Goal: Transaction & Acquisition: Subscribe to service/newsletter

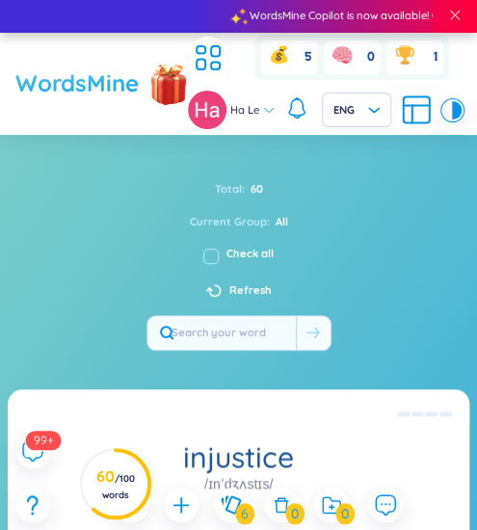
click at [102, 87] on h1 "WordsMine" at bounding box center [76, 84] width 123 height 37
click at [184, 14] on span "here" at bounding box center [173, 16] width 21 height 17
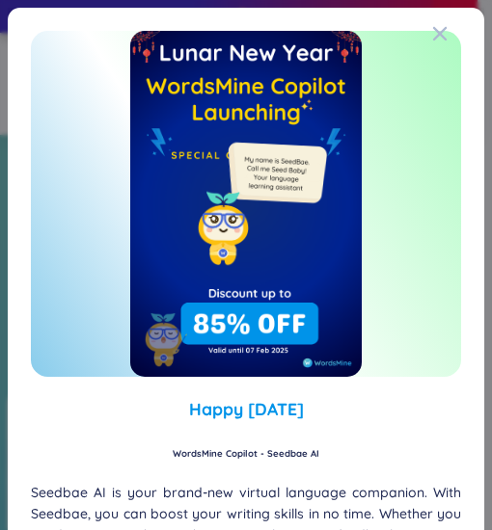
click at [465, 16] on div "Happy [DATE] WordsMine Copilot - Seedbae AI Seedbae AI is your brand-new virtua…" at bounding box center [246, 265] width 492 height 530
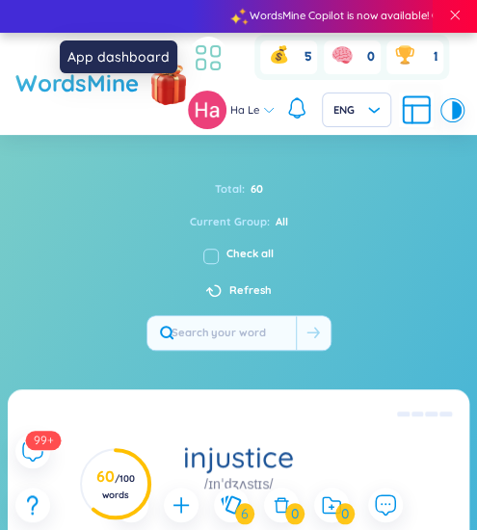
click at [201, 49] on icon at bounding box center [208, 57] width 35 height 35
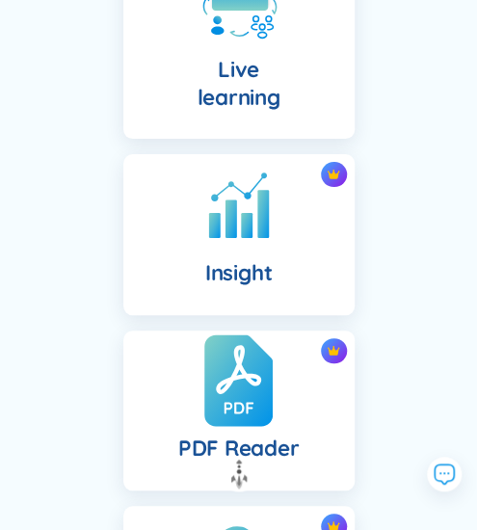
scroll to position [1443, 0]
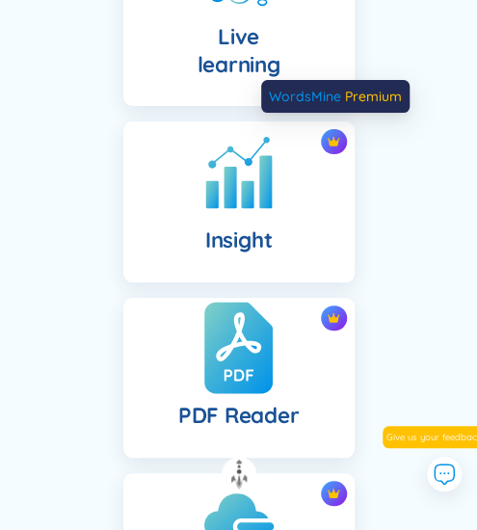
click at [336, 141] on img at bounding box center [333, 141] width 13 height 13
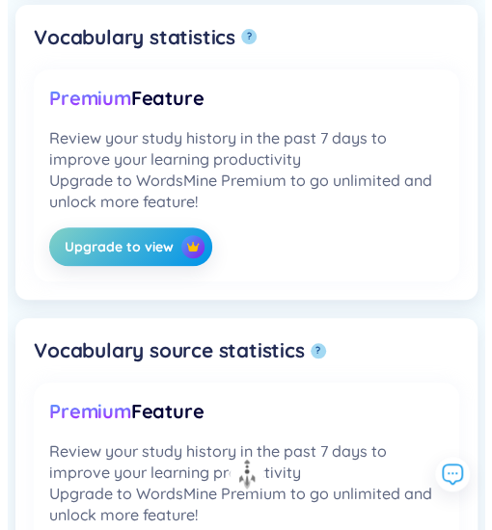
scroll to position [1557, 0]
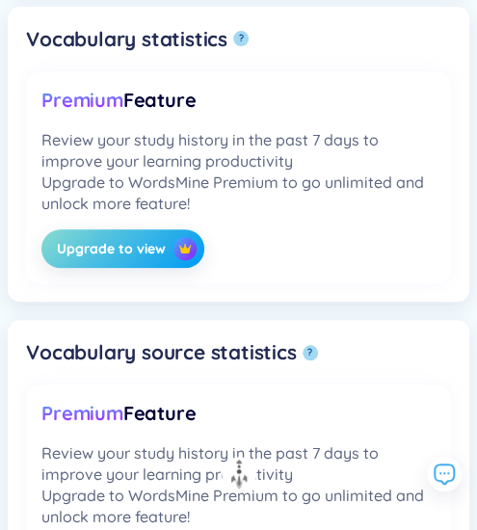
click at [137, 246] on button "Upgrade to view" at bounding box center [122, 248] width 163 height 39
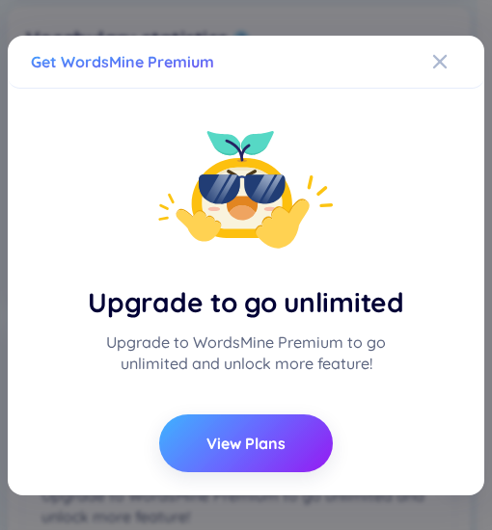
click at [232, 415] on button "View Plans" at bounding box center [246, 444] width 174 height 58
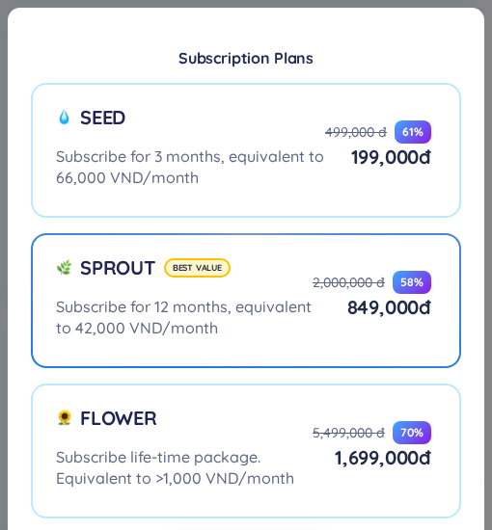
click at [214, 315] on div "Subscribe for 12 months, equivalent to 42,000 VND/month" at bounding box center [184, 317] width 256 height 42
click at [0, 0] on input "Sprout Best value Subscribe for 12 months, equivalent to 42,000 VND/month 2,000…" at bounding box center [0, 0] width 0 height 0
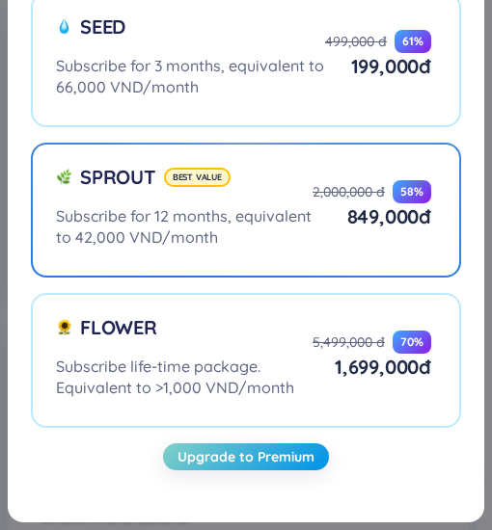
click at [241, 218] on div "Subscribe for 12 months, equivalent to 42,000 VND/month" at bounding box center [184, 226] width 256 height 42
click at [0, 0] on input "Sprout Best value Subscribe for 12 months, equivalent to 42,000 VND/month 2,000…" at bounding box center [0, 0] width 0 height 0
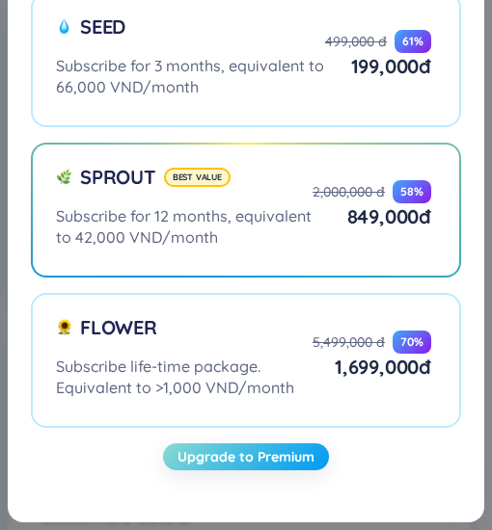
click at [212, 450] on span "Upgrade to Premium" at bounding box center [245, 456] width 137 height 21
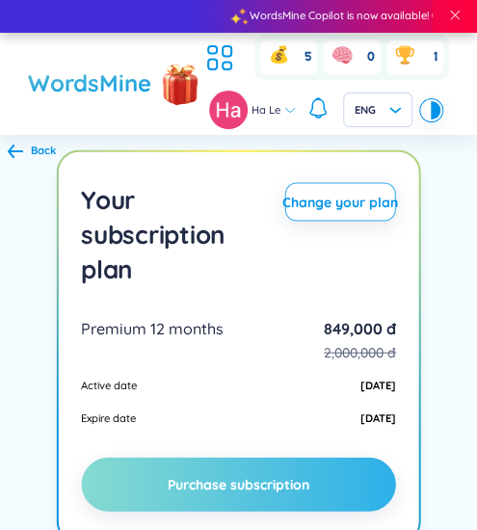
scroll to position [59, 0]
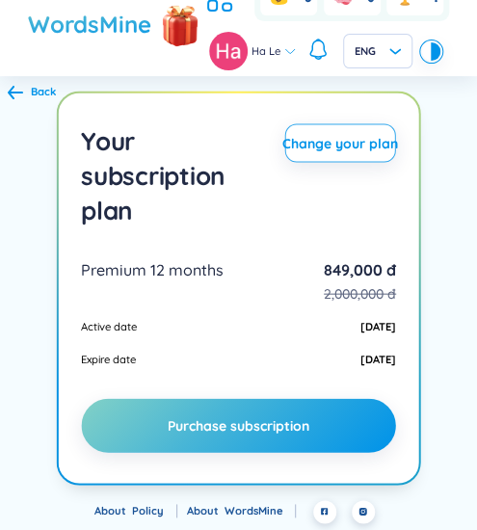
click at [52, 84] on div "Back" at bounding box center [43, 92] width 25 height 17
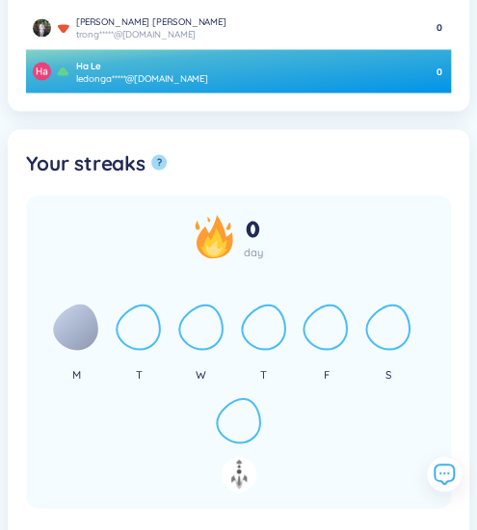
scroll to position [669, 0]
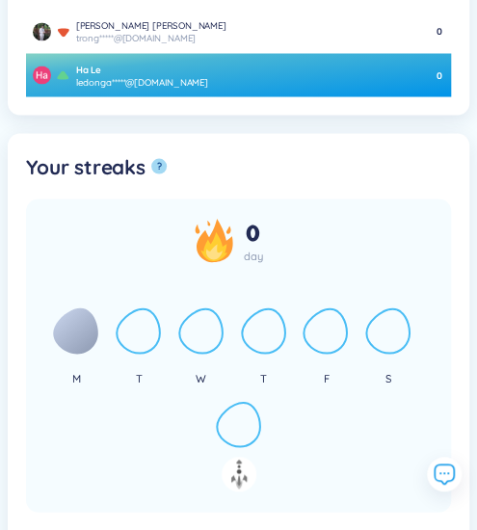
click at [67, 314] on icon at bounding box center [75, 331] width 45 height 46
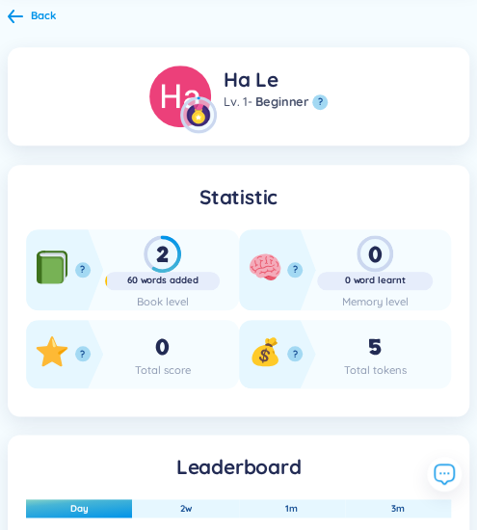
scroll to position [0, 0]
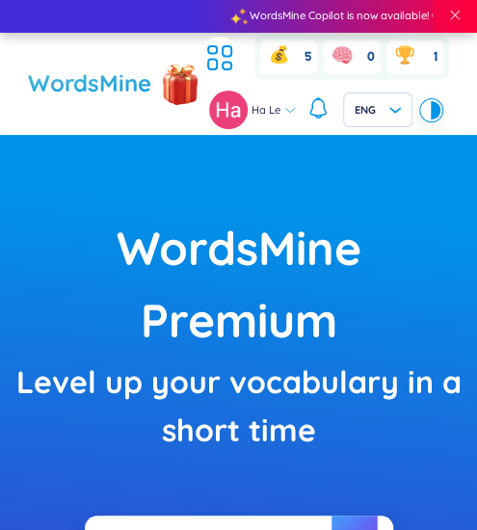
click at [93, 106] on div "WordsMine" at bounding box center [114, 84] width 172 height 58
click at [86, 89] on h1 "WordsMine" at bounding box center [89, 84] width 123 height 37
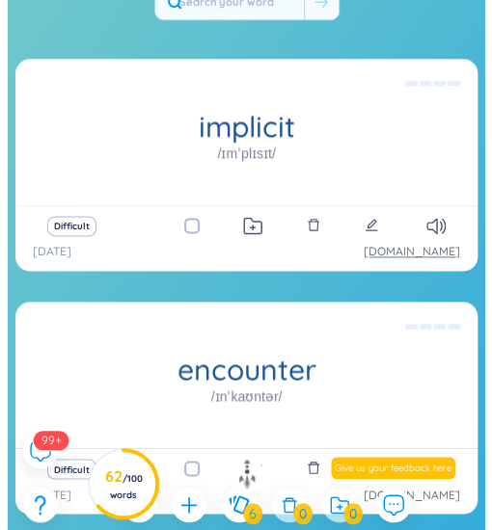
scroll to position [1408, 0]
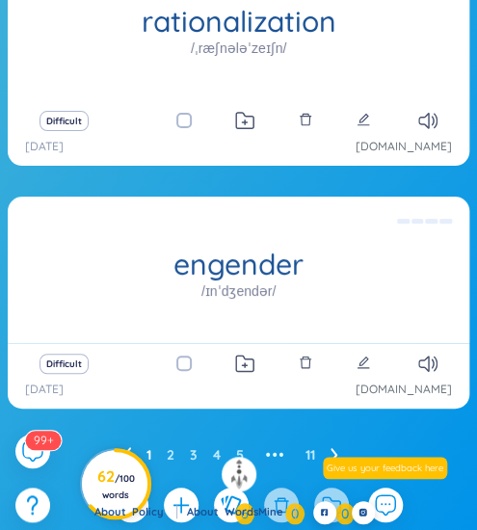
click at [124, 456] on circle at bounding box center [115, 483] width 67 height 67
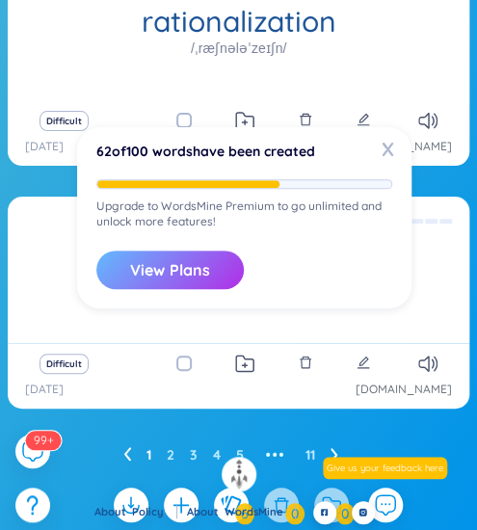
click at [191, 263] on button "View Plans" at bounding box center [170, 270] width 148 height 39
